Goal: Task Accomplishment & Management: Use online tool/utility

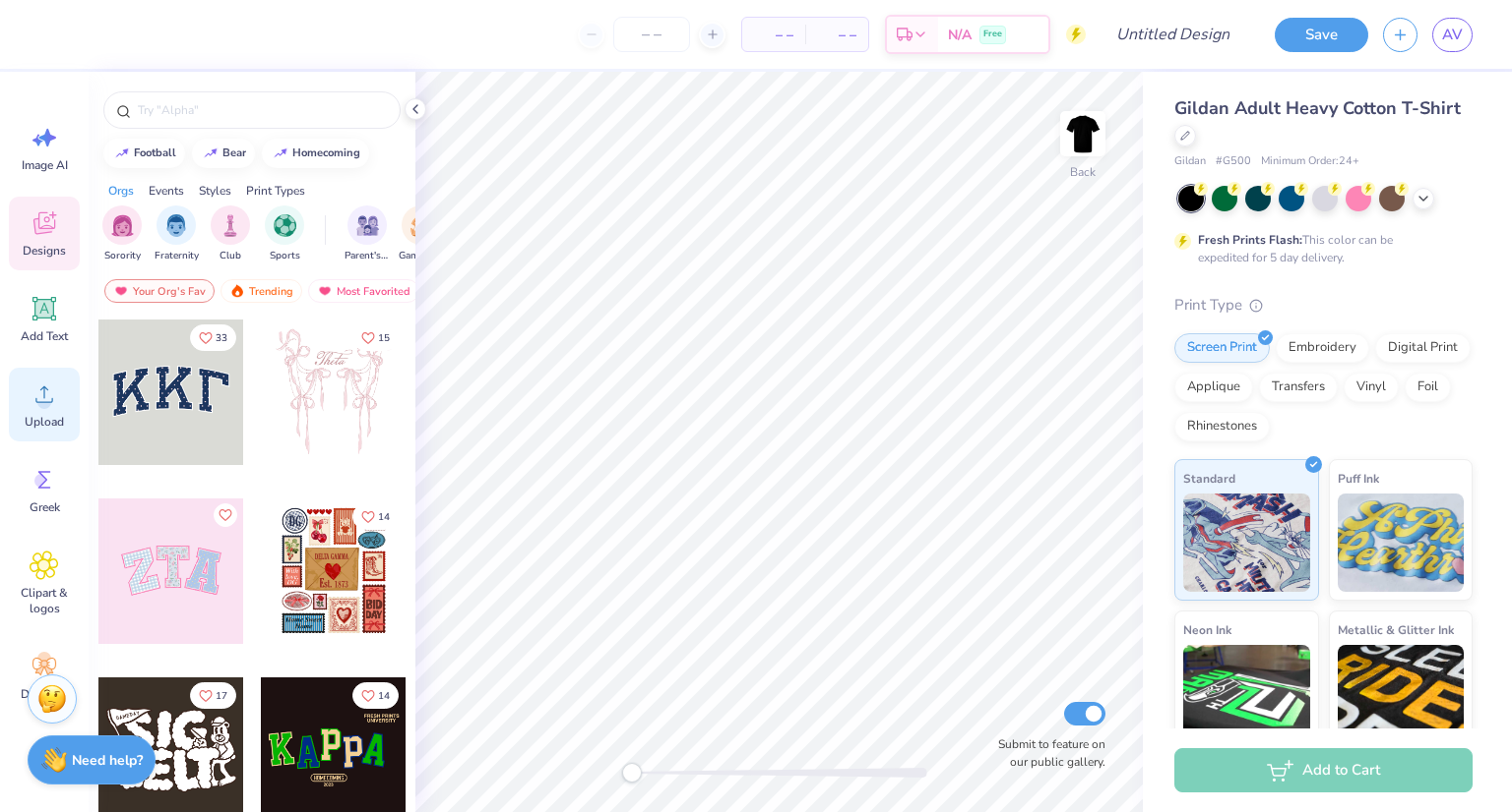
click at [32, 400] on icon at bounding box center [45, 395] width 30 height 30
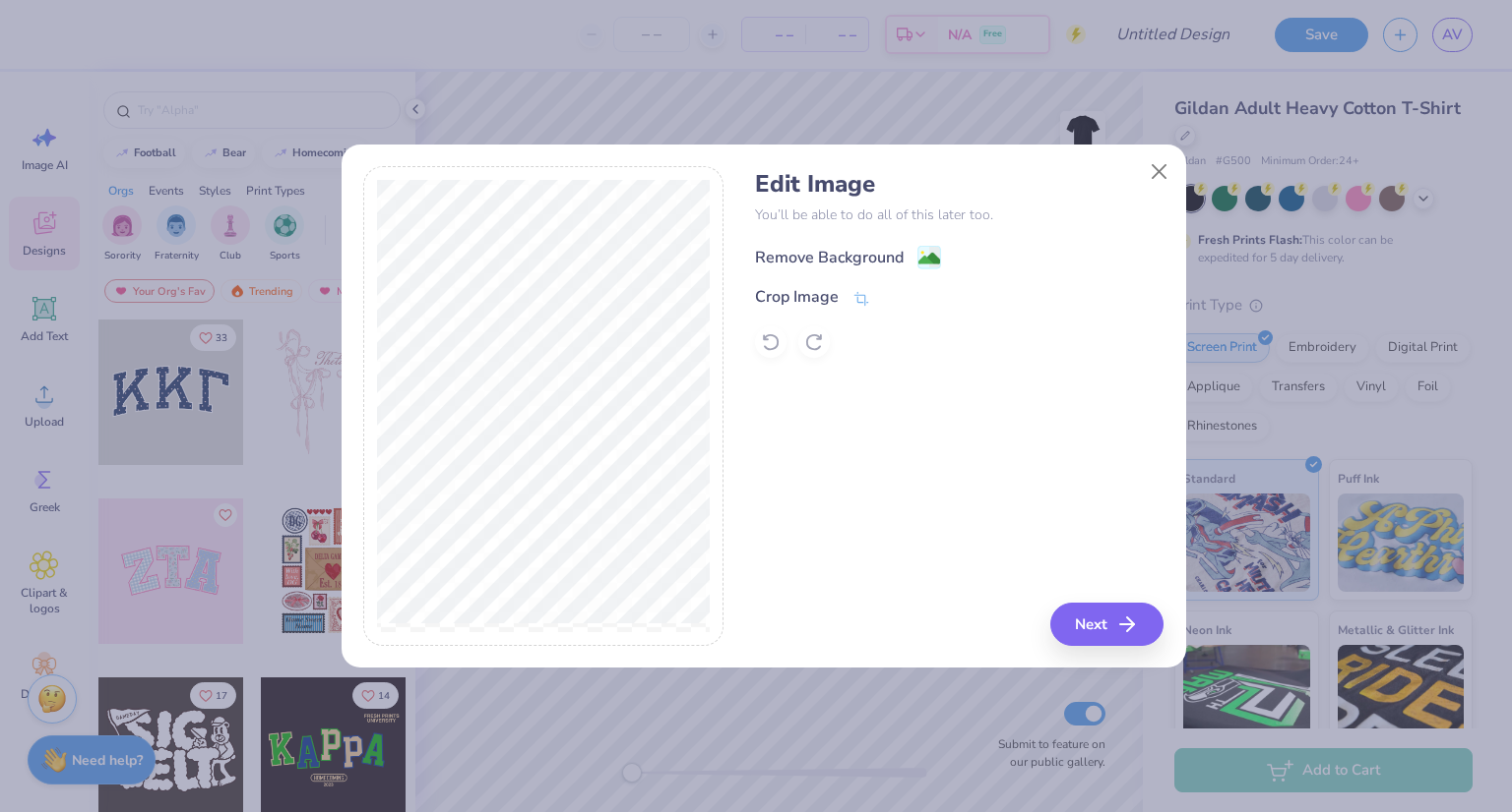
click at [883, 257] on div "Remove Background" at bounding box center [829, 258] width 148 height 24
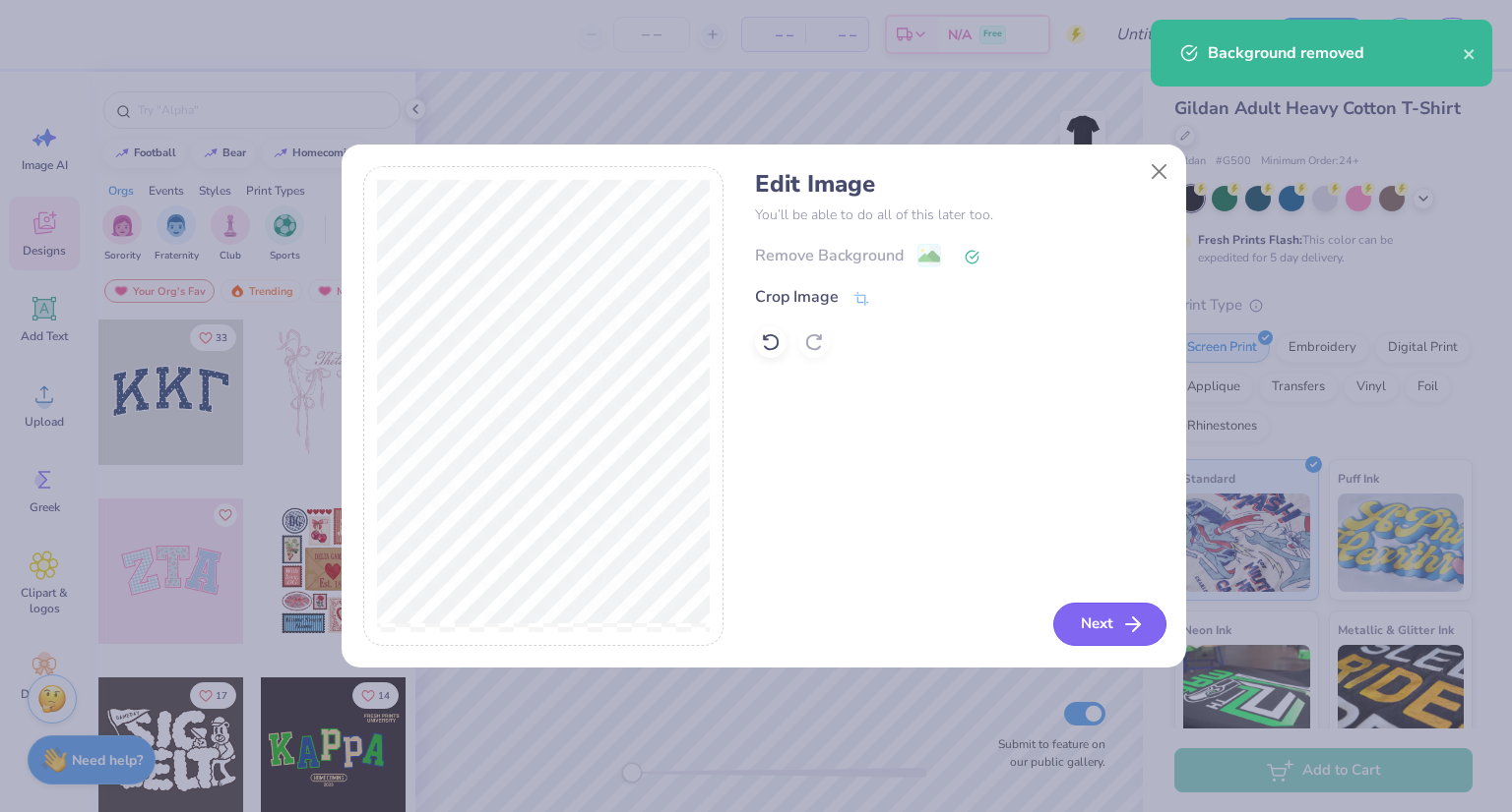
click at [1115, 620] on button "Next" at bounding box center [1109, 625] width 113 height 44
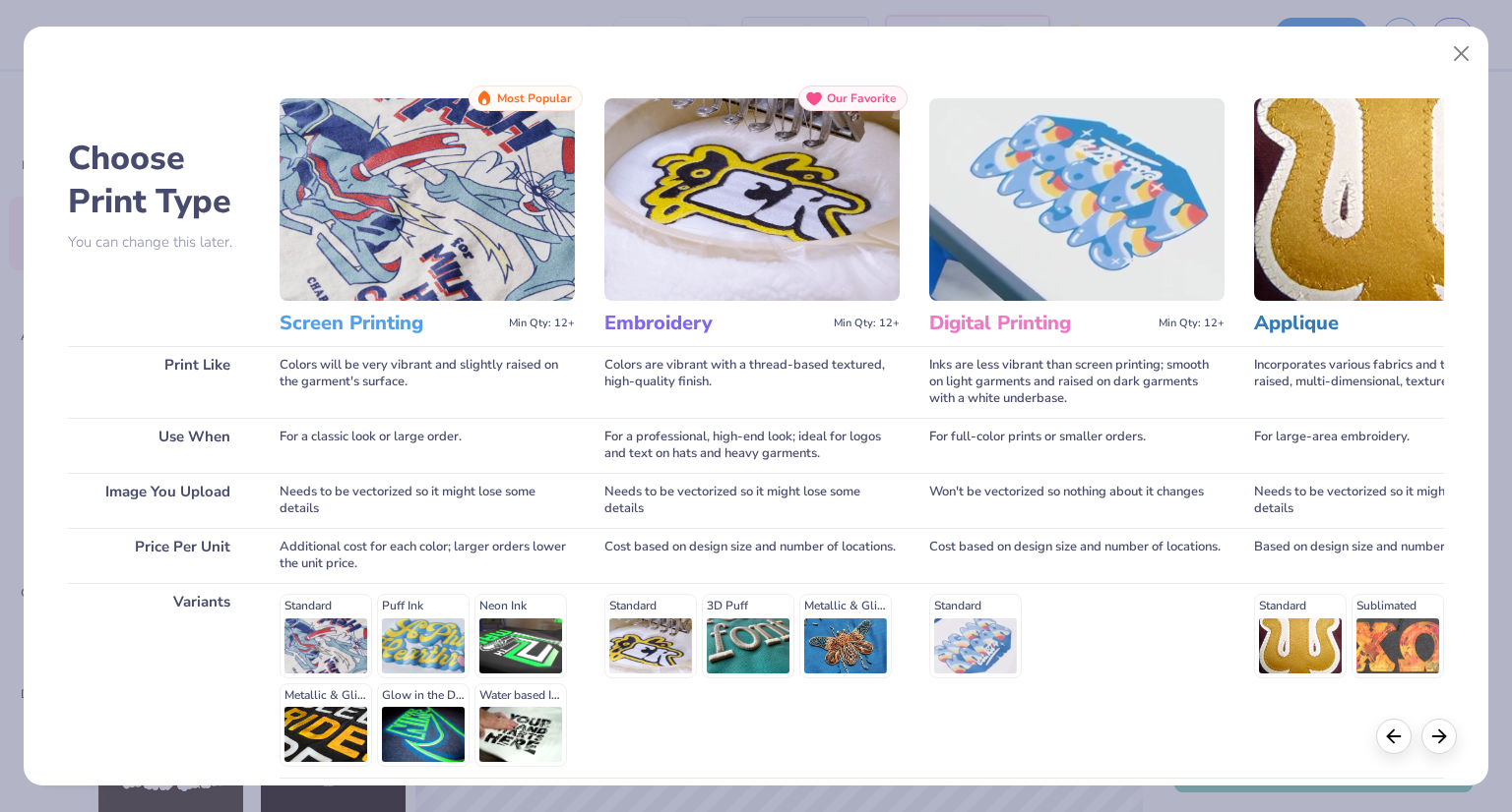
click at [356, 267] on img at bounding box center [426, 199] width 295 height 203
click at [366, 316] on h3 "Screen Printing" at bounding box center [390, 323] width 222 height 26
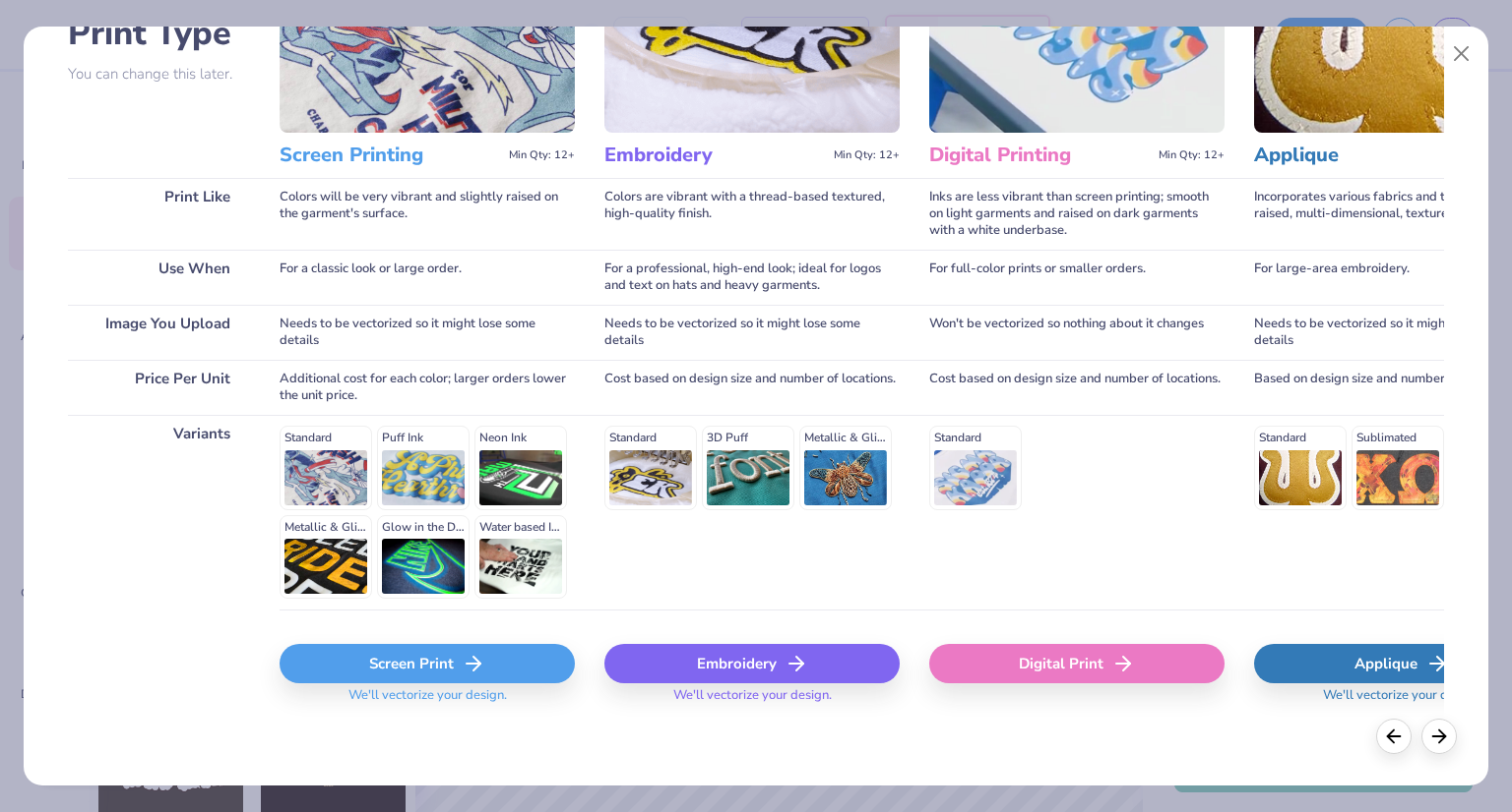
click at [367, 664] on div "Screen Print" at bounding box center [426, 664] width 295 height 40
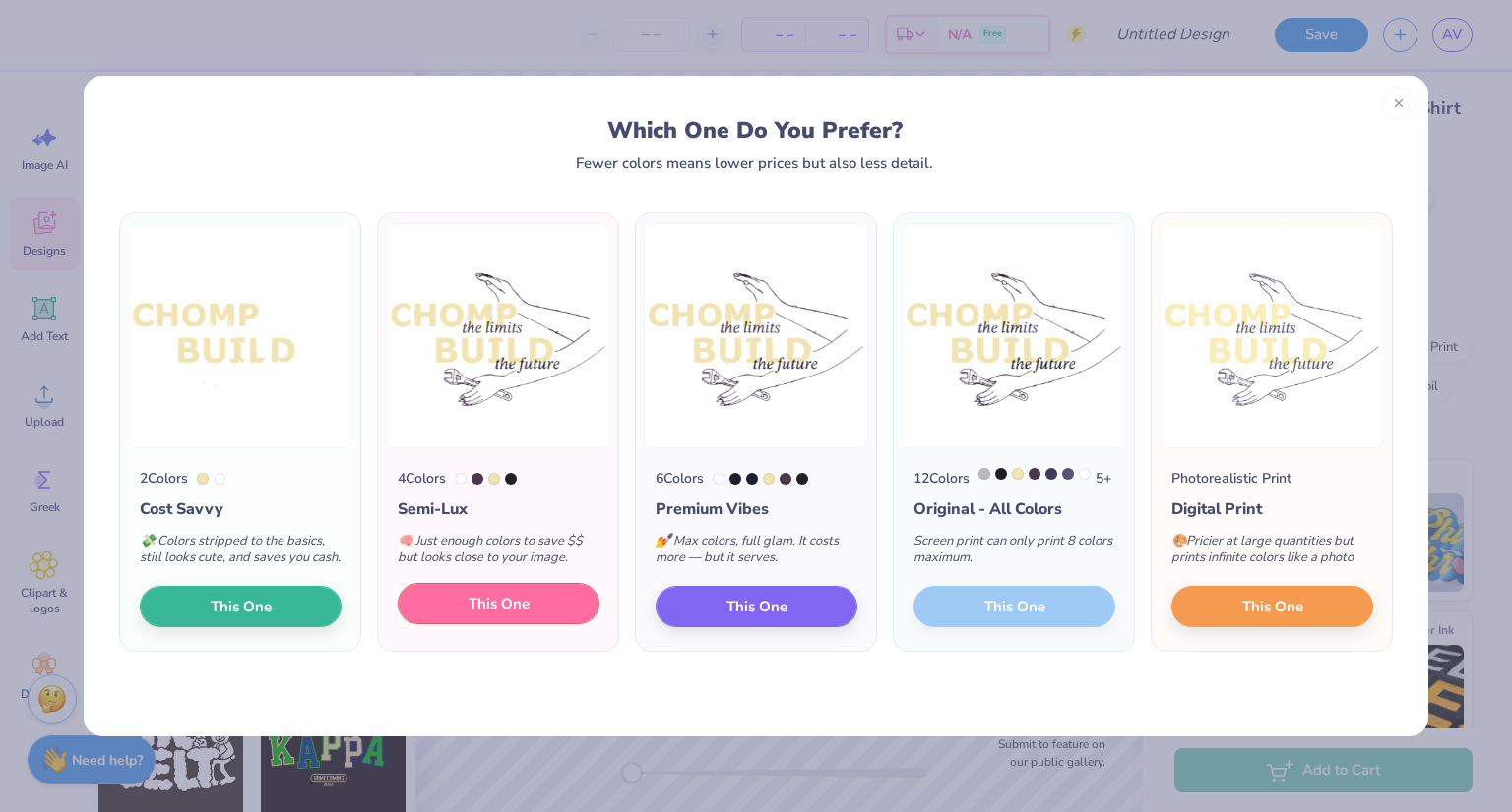
click at [481, 616] on span "This One" at bounding box center [499, 604] width 61 height 23
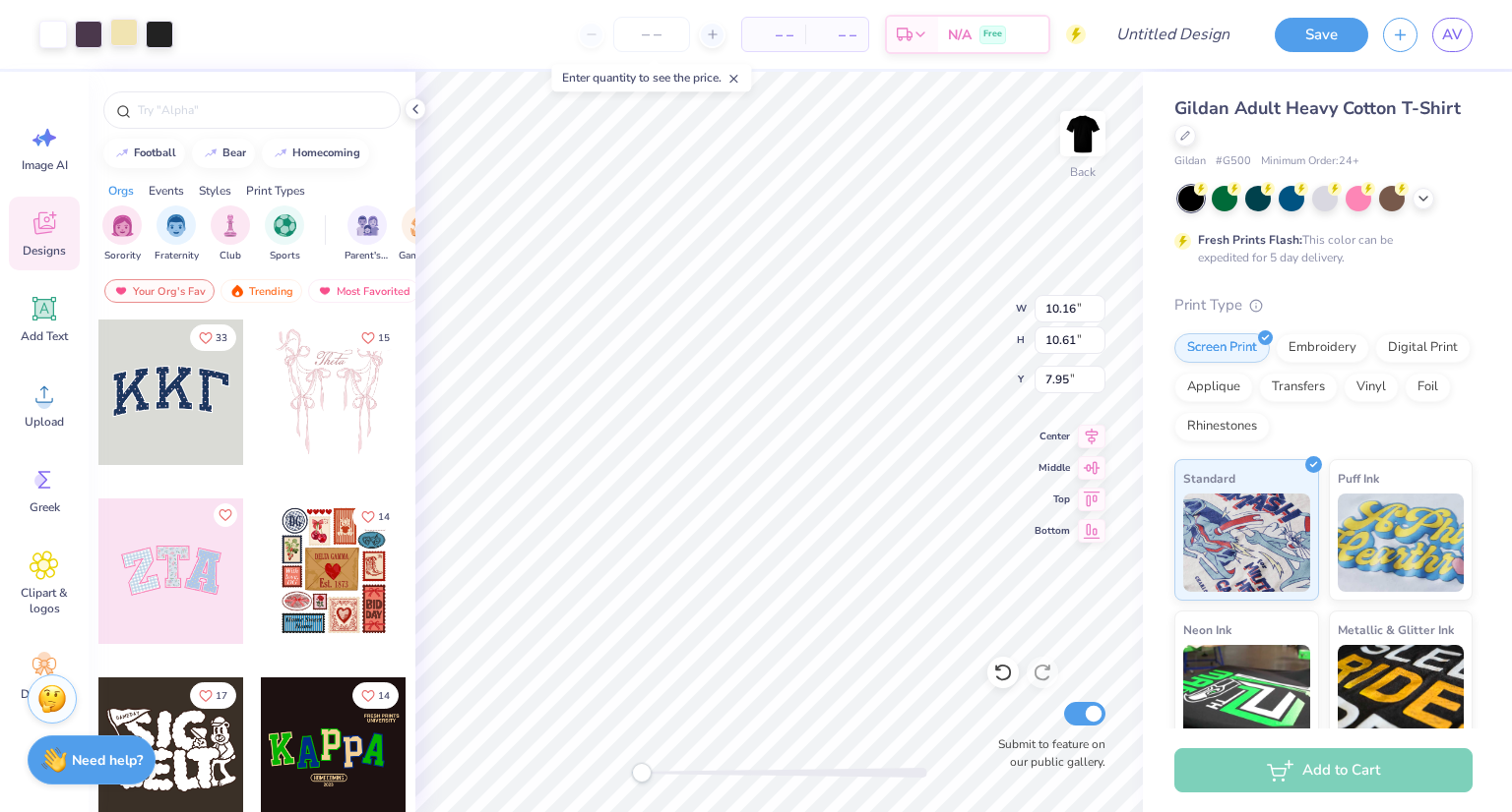
click at [128, 36] on div at bounding box center [124, 33] width 28 height 28
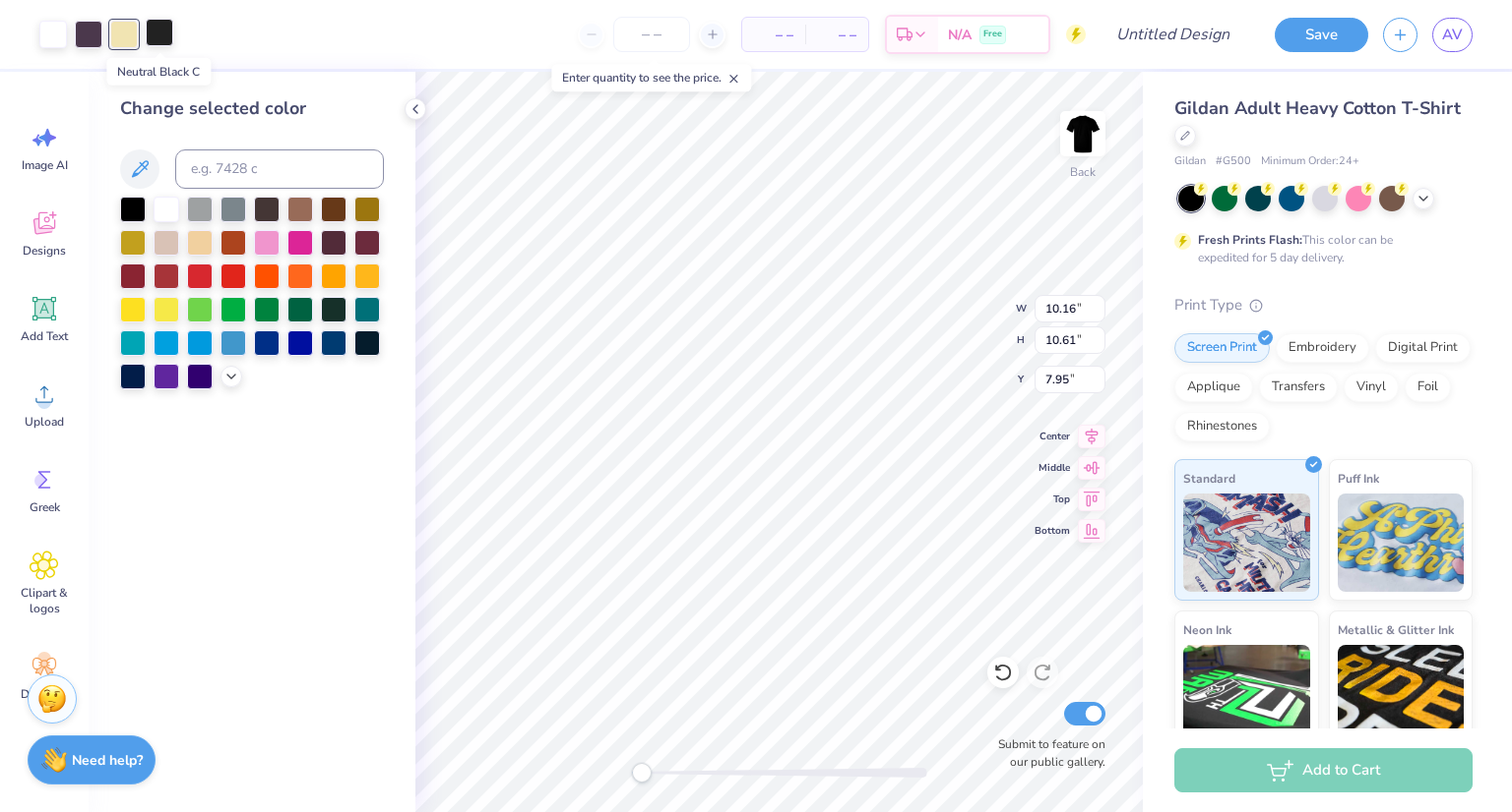
click at [165, 32] on div at bounding box center [159, 33] width 28 height 28
click at [167, 210] on div at bounding box center [166, 208] width 26 height 26
click at [161, 37] on div at bounding box center [159, 33] width 28 height 28
click at [268, 209] on div at bounding box center [267, 208] width 26 height 26
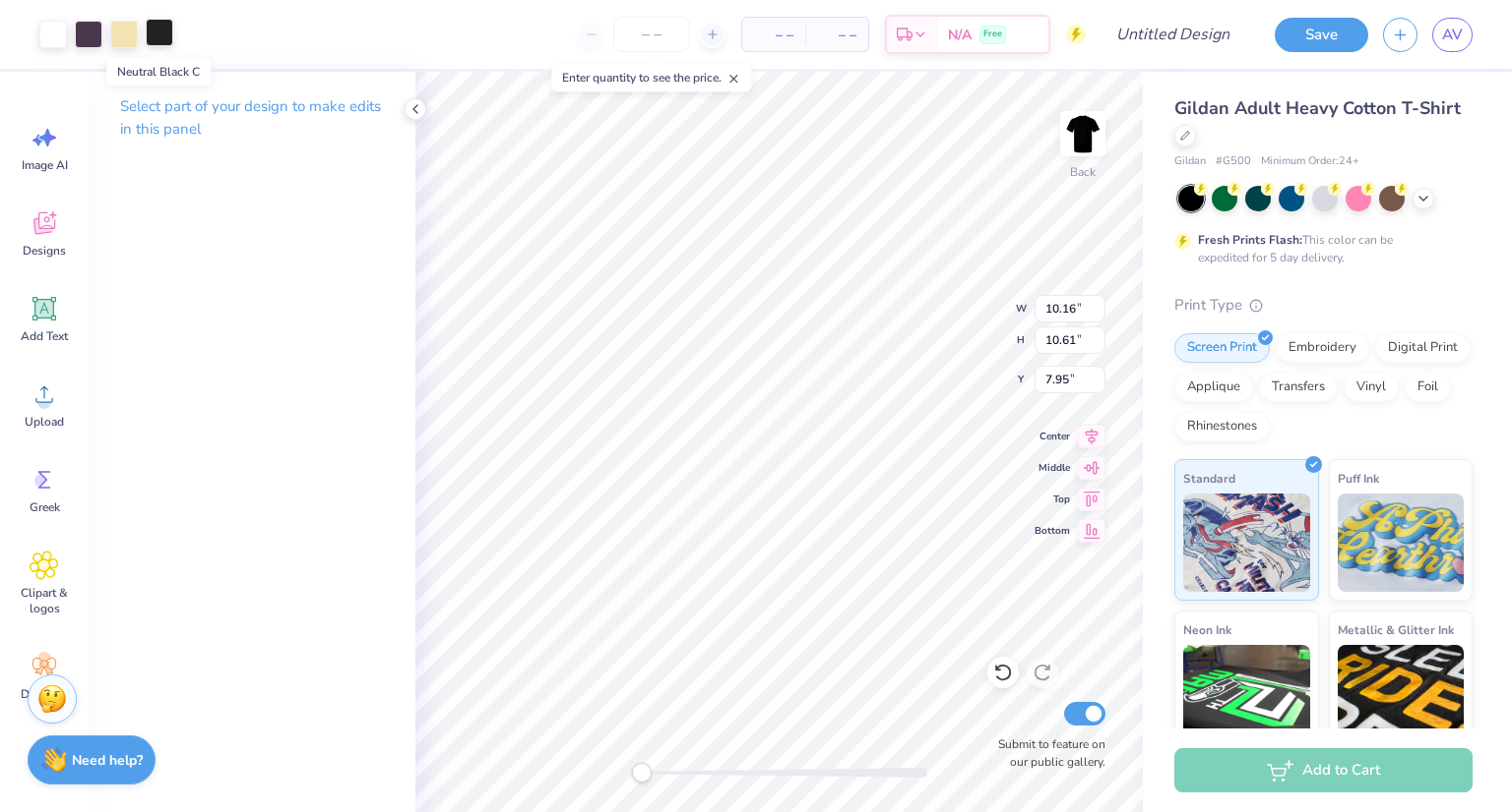
click at [159, 33] on div at bounding box center [159, 33] width 28 height 28
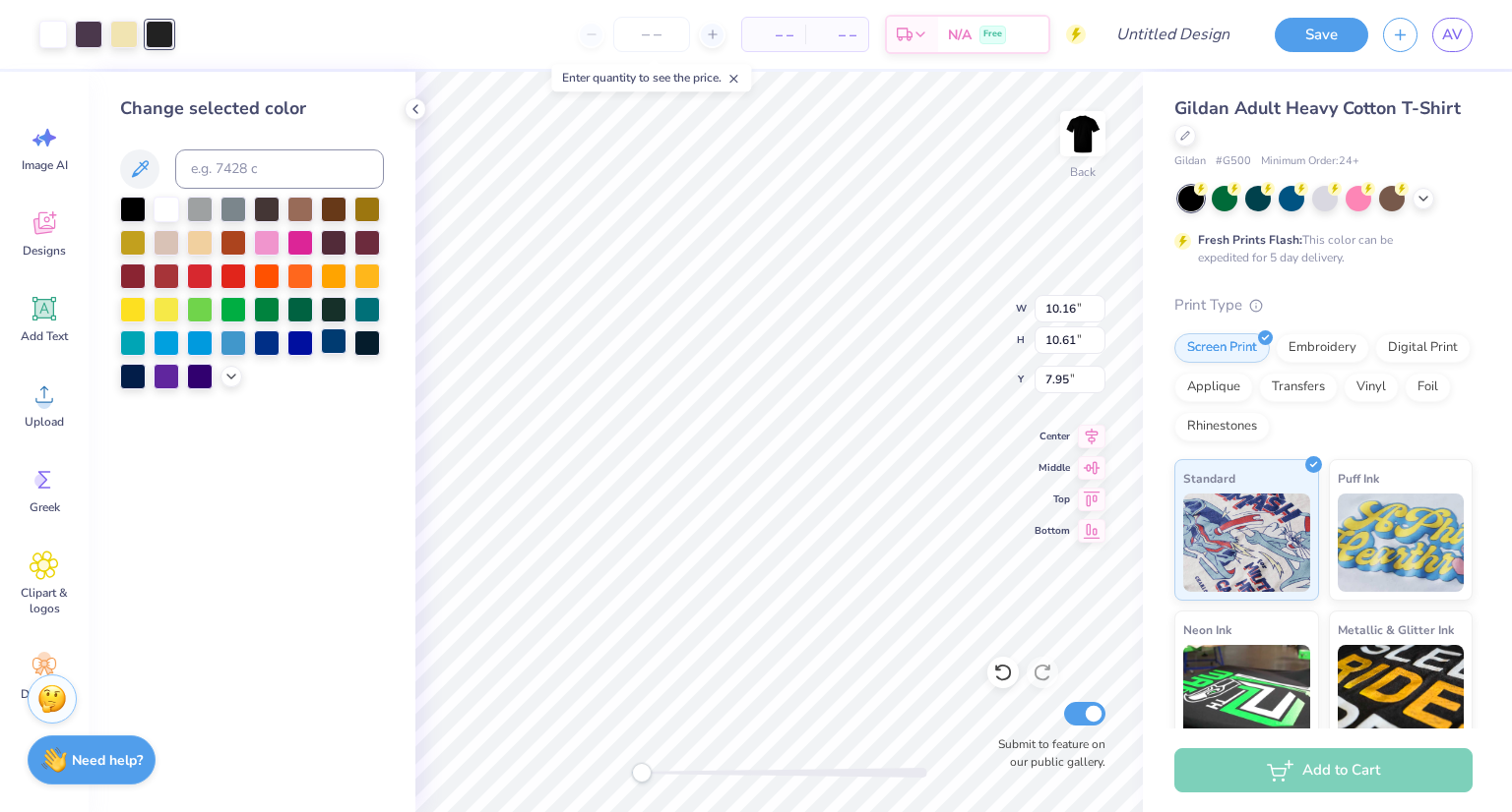
click at [327, 335] on div at bounding box center [333, 341] width 26 height 26
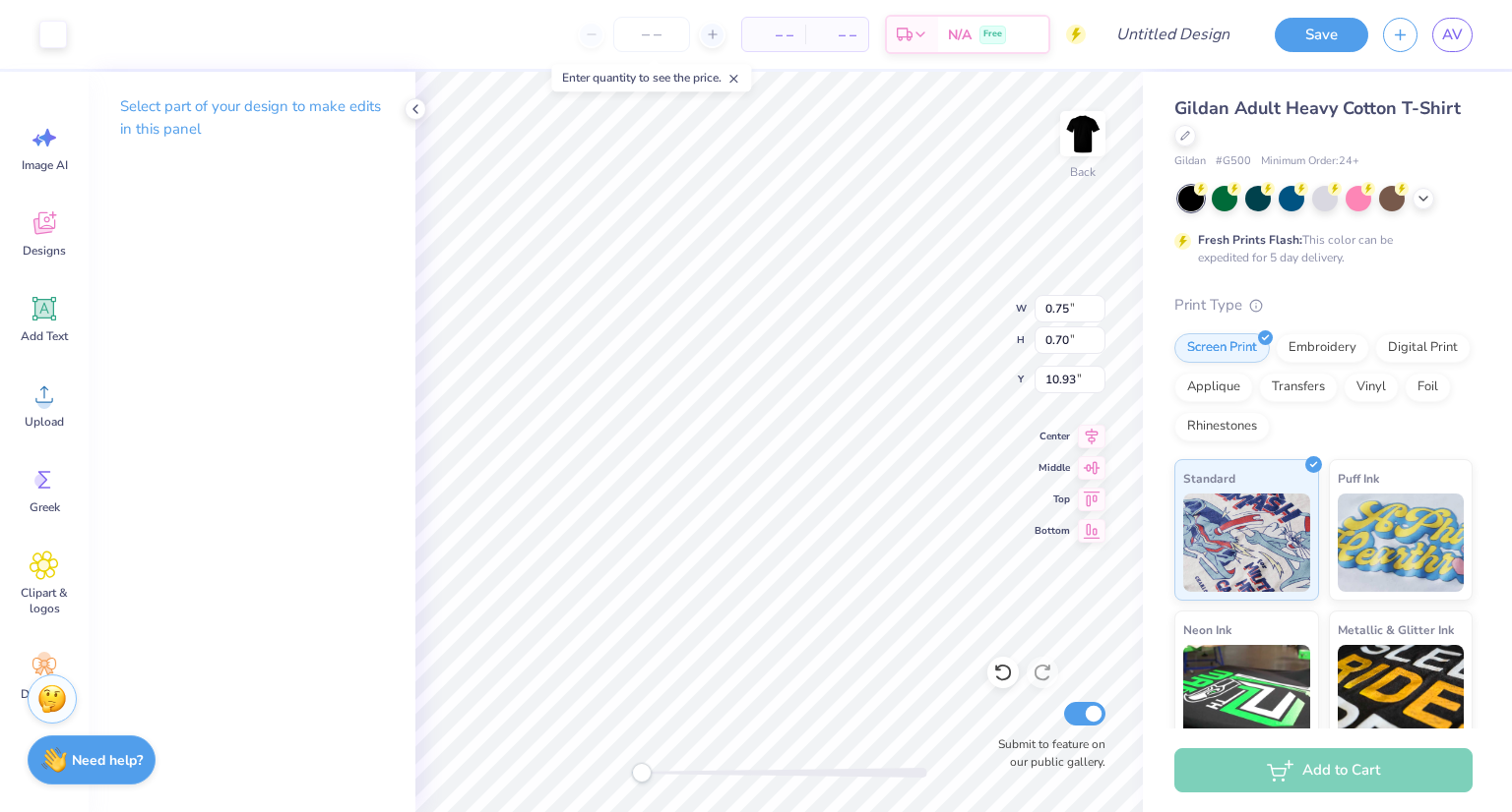
type input "0.75"
type input "0.70"
type input "10.93"
type input "6.97"
type input "2.83"
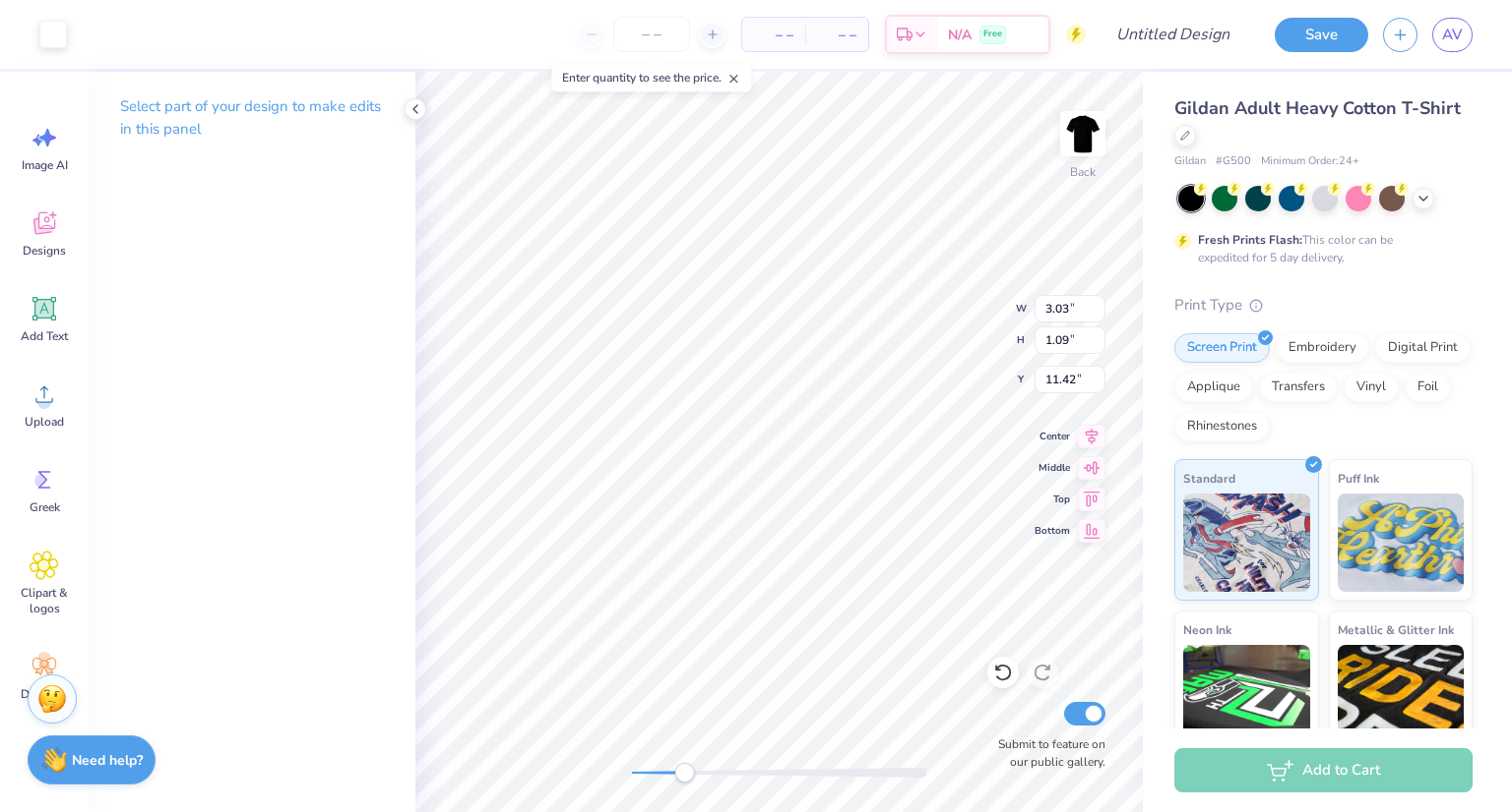
type input "10.64"
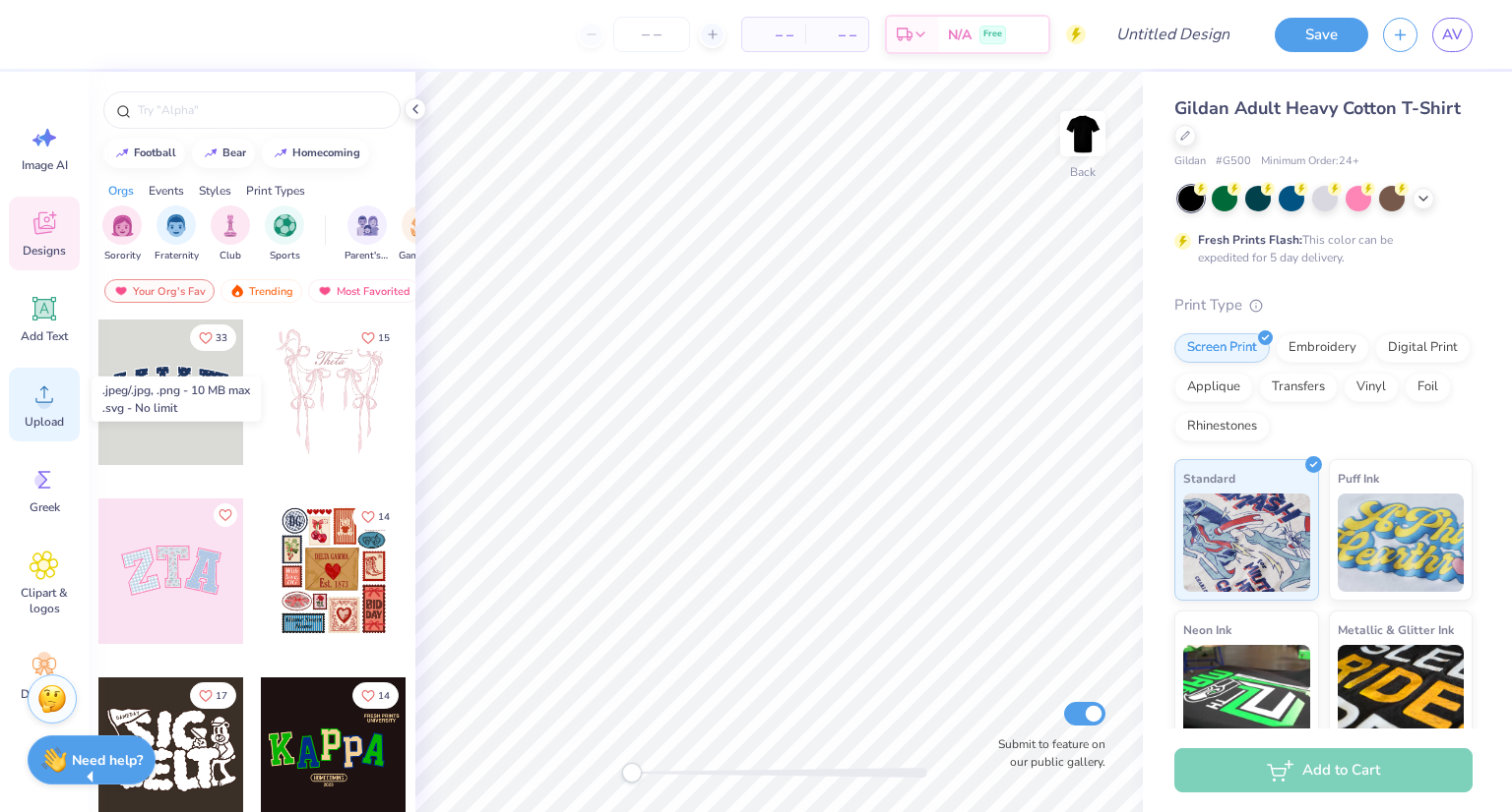
click at [32, 406] on icon at bounding box center [45, 395] width 30 height 30
click at [55, 416] on span "Upload" at bounding box center [45, 422] width 40 height 16
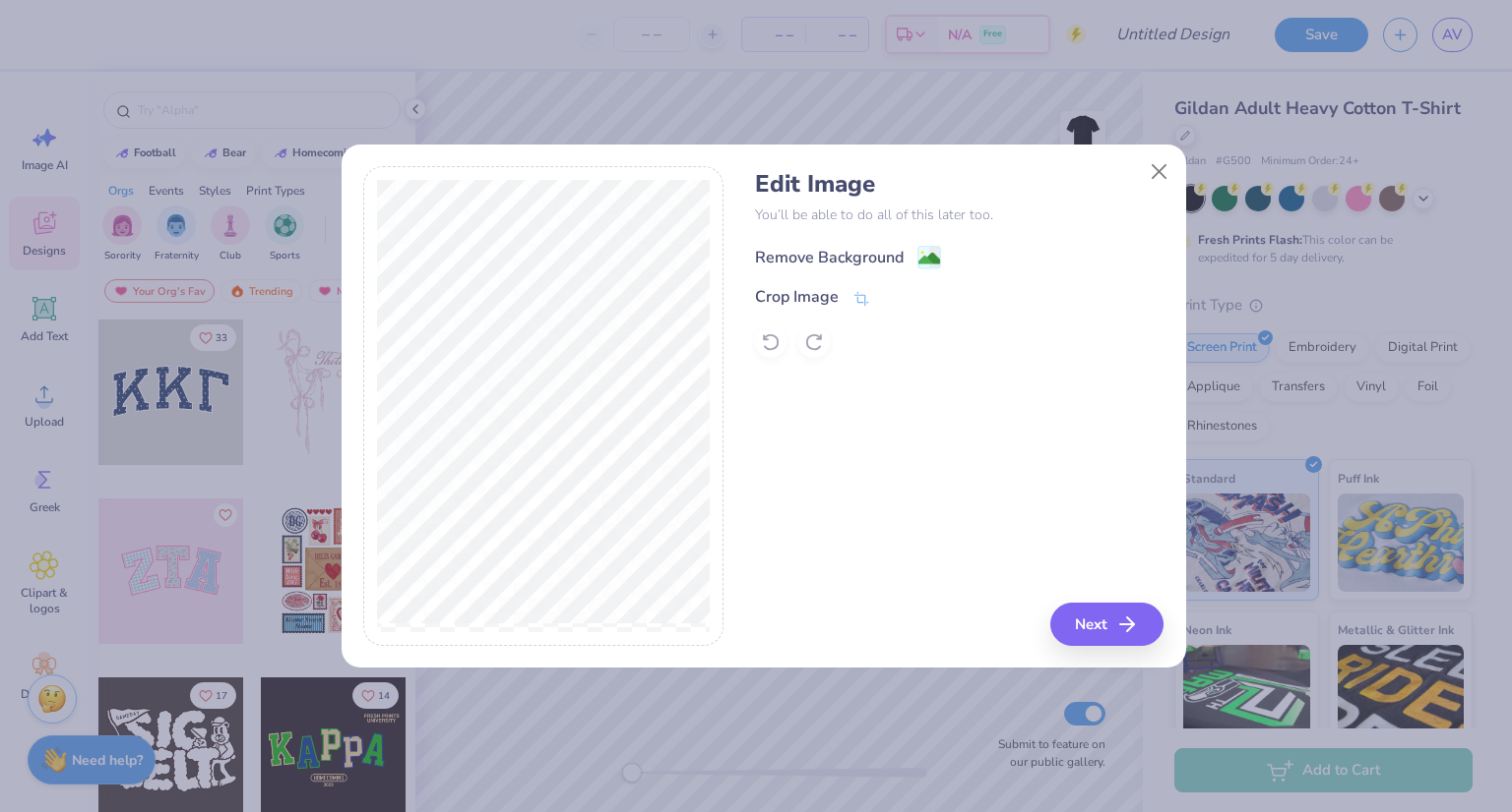
click at [905, 265] on div "Remove Background" at bounding box center [848, 257] width 186 height 25
click at [1121, 623] on icon "button" at bounding box center [1133, 625] width 24 height 24
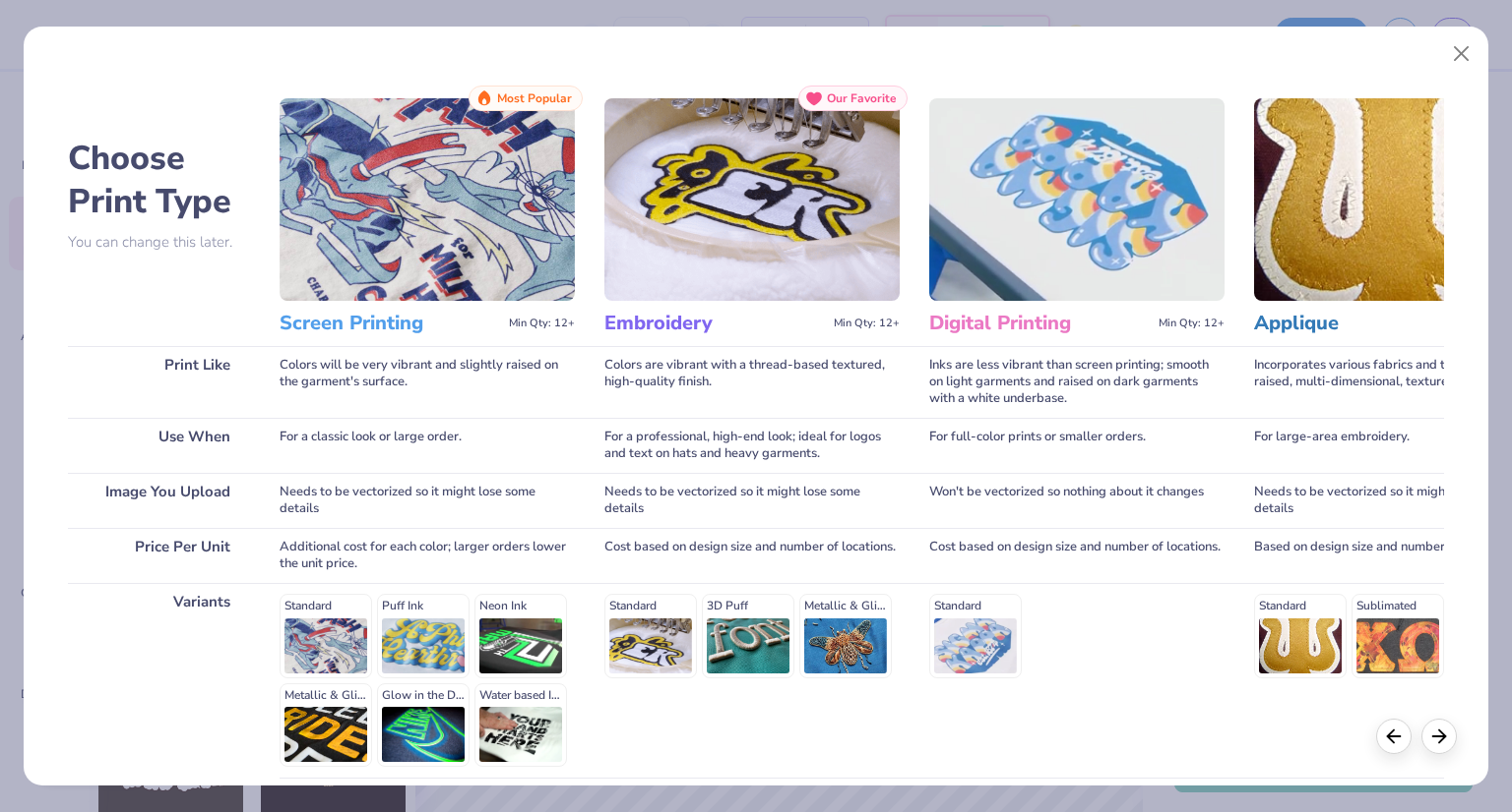
click at [342, 318] on h3 "Screen Printing" at bounding box center [390, 323] width 222 height 26
click at [421, 235] on img at bounding box center [426, 199] width 295 height 203
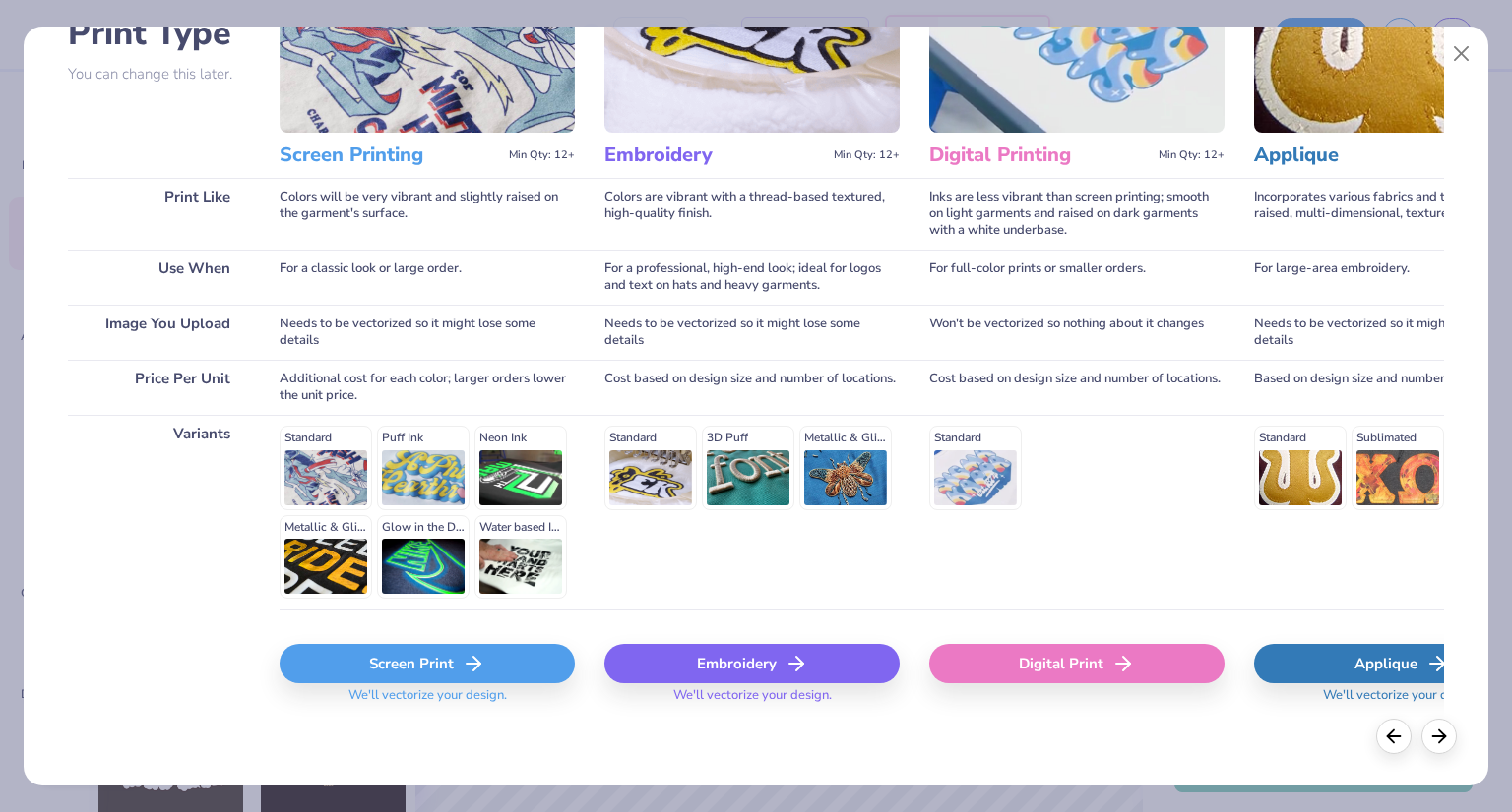
click at [411, 677] on div "Screen Print" at bounding box center [426, 664] width 295 height 40
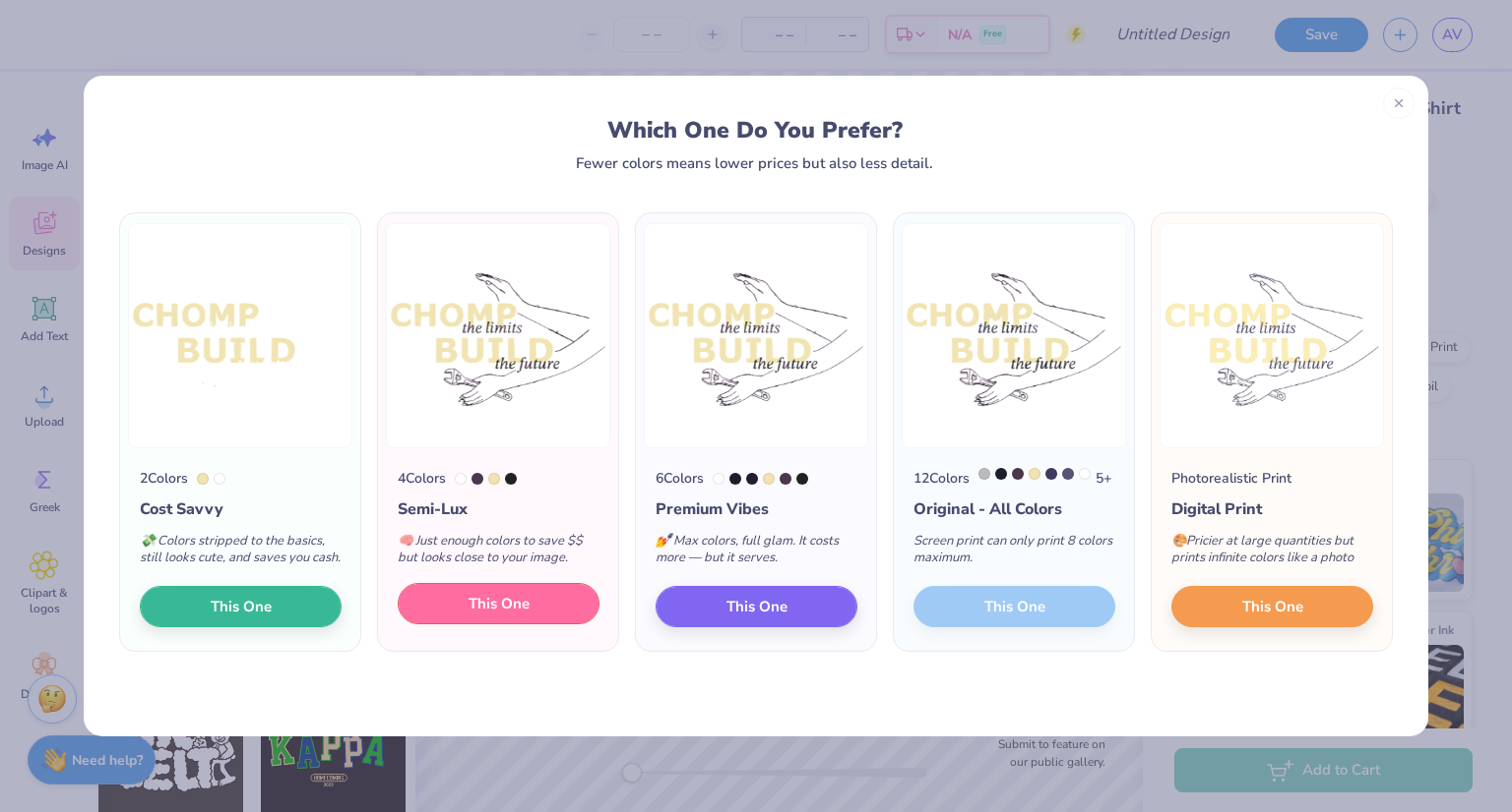
click at [550, 616] on button "This One" at bounding box center [499, 604] width 202 height 42
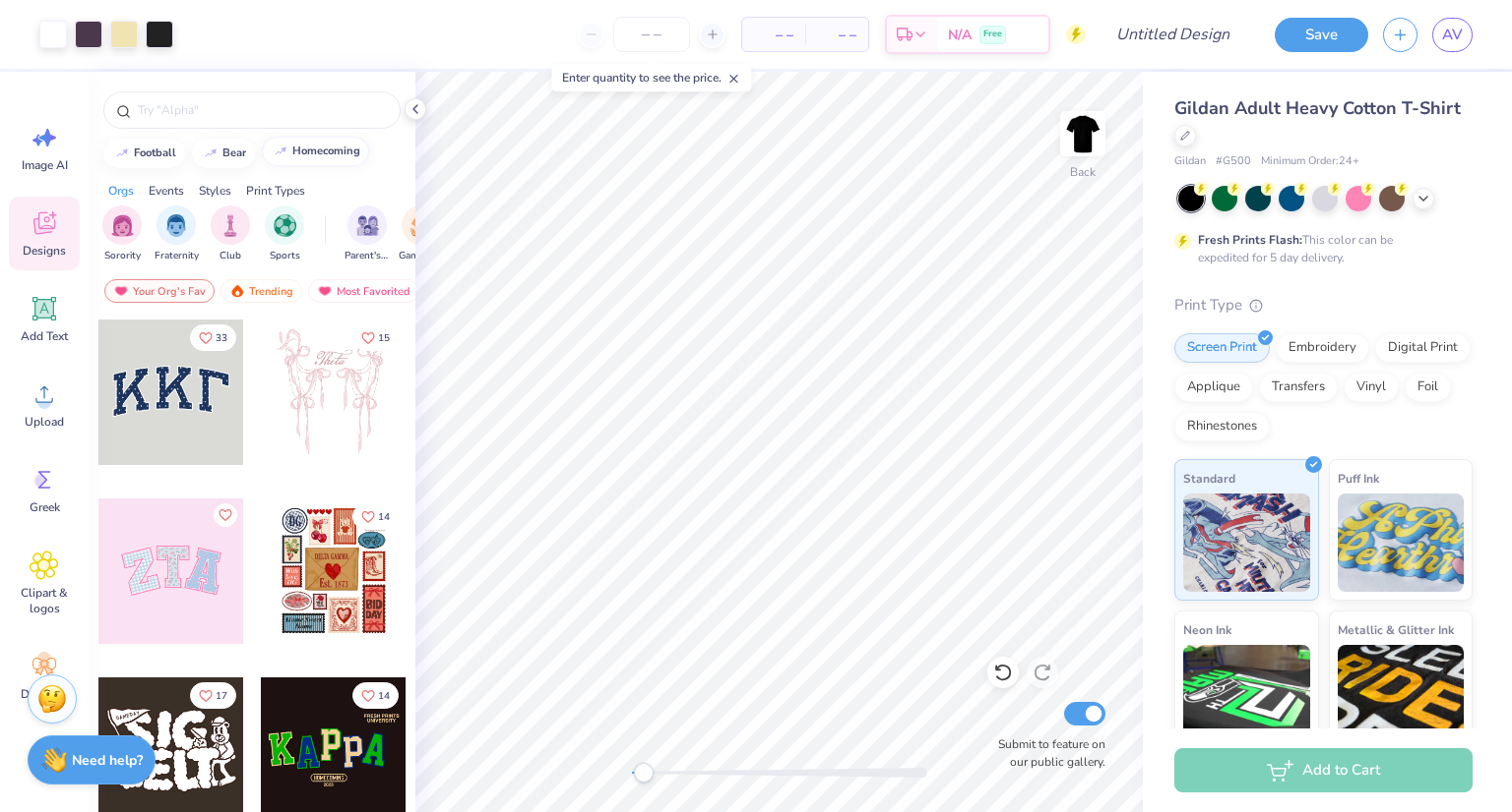
click at [1084, 138] on img at bounding box center [1083, 134] width 40 height 40
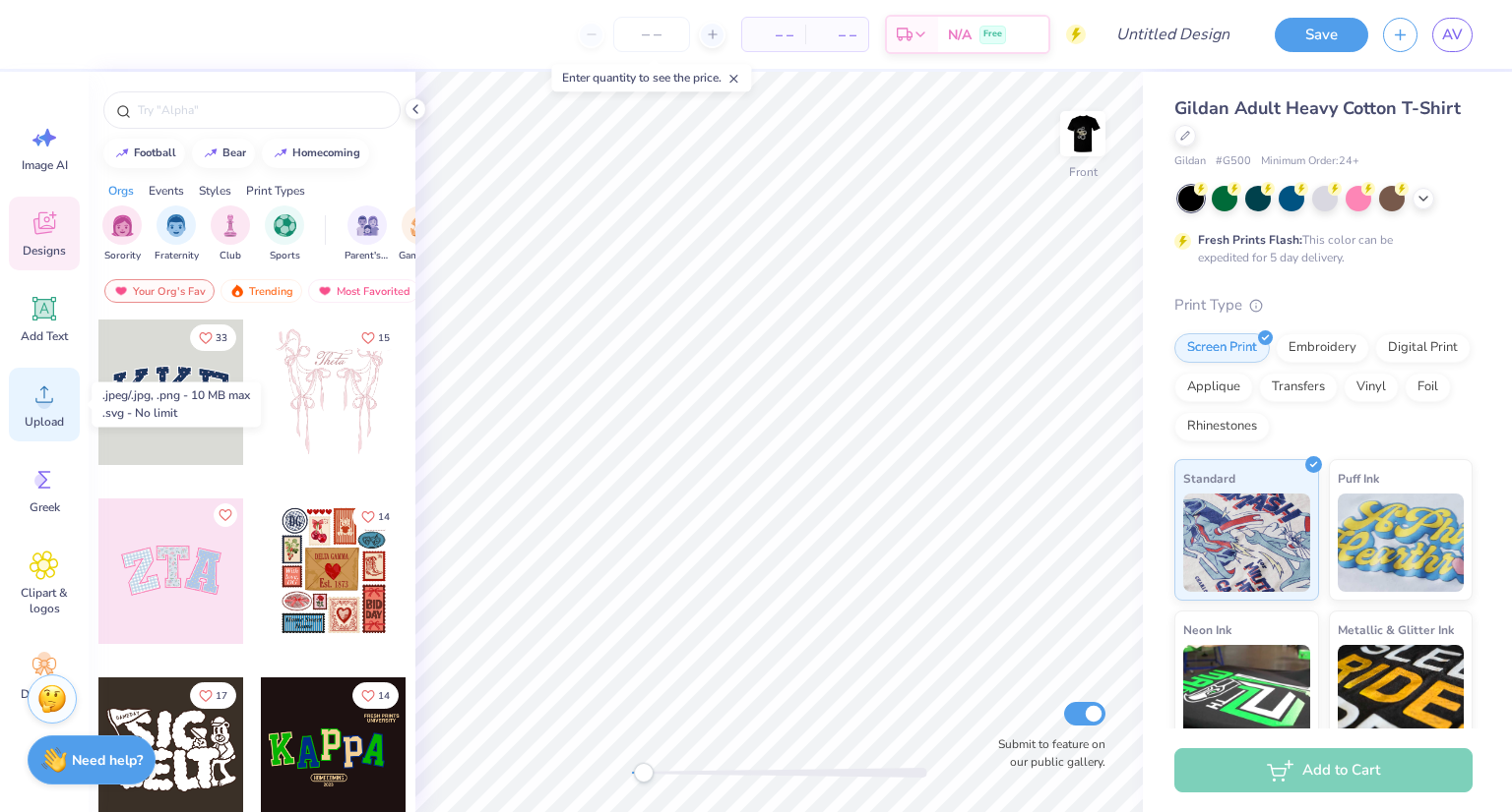
click at [48, 424] on span "Upload" at bounding box center [45, 422] width 40 height 16
